Goal: Task Accomplishment & Management: Manage account settings

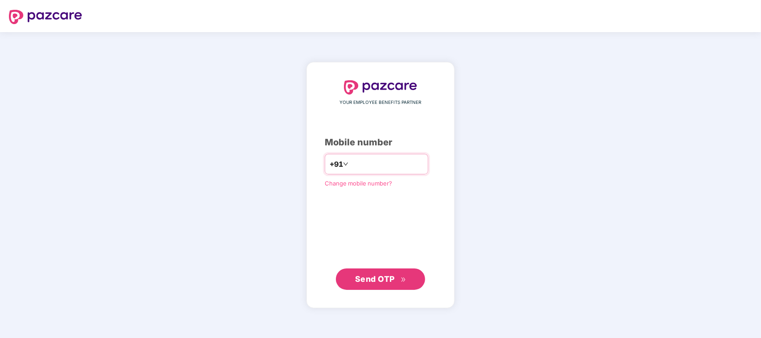
click at [404, 161] on input "number" at bounding box center [386, 164] width 73 height 14
type input "**********"
click at [368, 279] on span "Send OTP" at bounding box center [375, 278] width 40 height 9
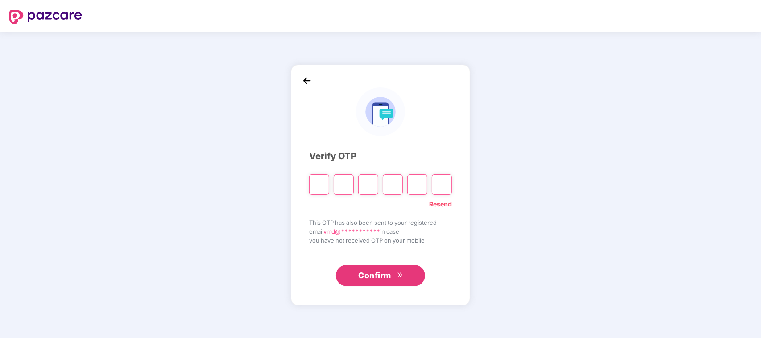
type input "*"
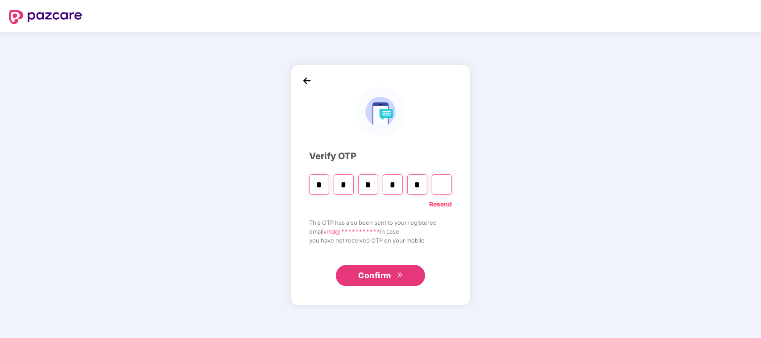
type input "*"
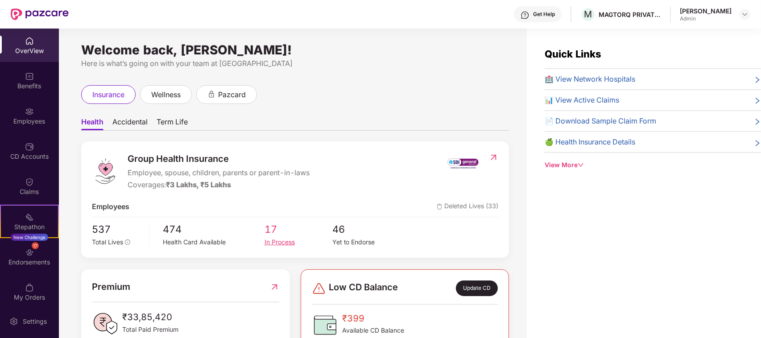
click at [290, 242] on div "In Process" at bounding box center [299, 242] width 68 height 10
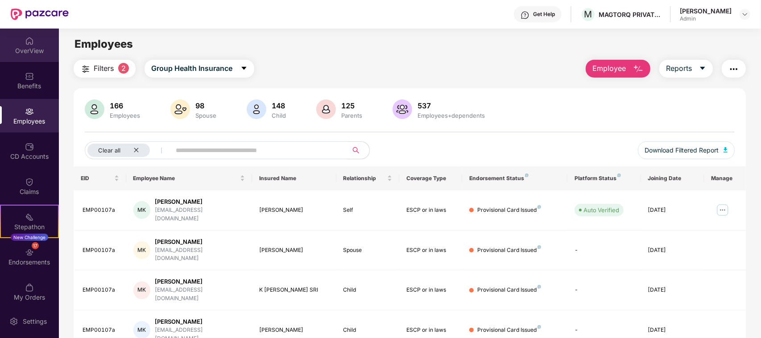
click at [31, 42] on img at bounding box center [29, 41] width 9 height 9
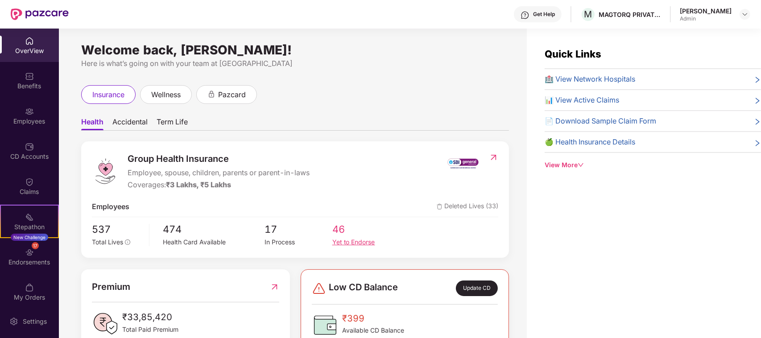
click at [349, 242] on div "Yet to Endorse" at bounding box center [366, 242] width 68 height 10
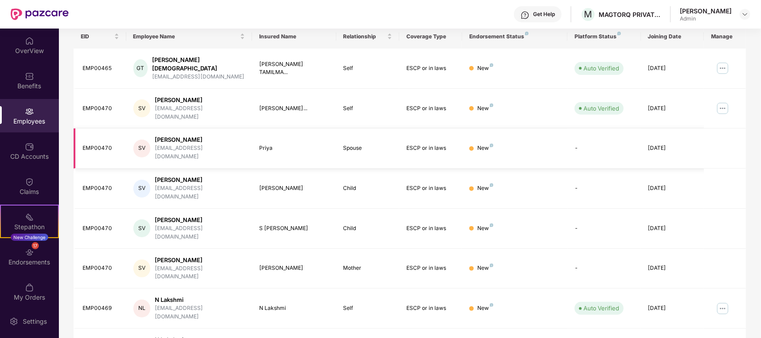
scroll to position [167, 0]
